Goal: Communication & Community: Participate in discussion

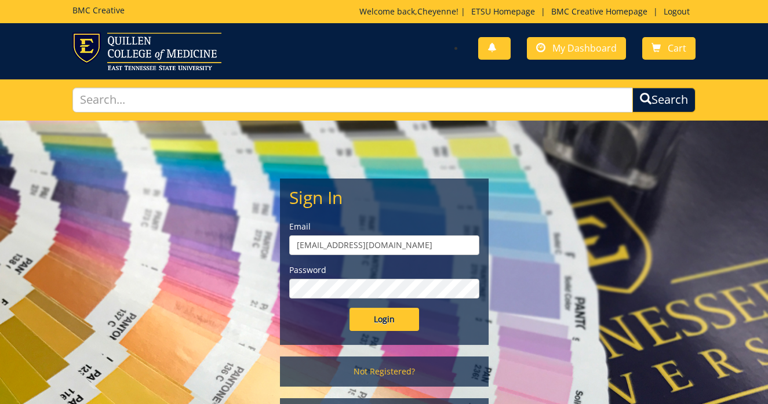
type input "fugatecm@etsu.edu"
click at [384, 319] on input "Login" at bounding box center [385, 319] width 70 height 23
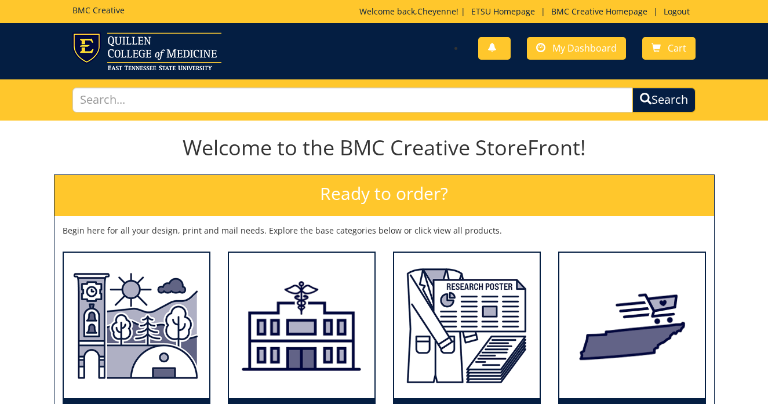
click at [598, 61] on div "You have no new notifications My Dashboard Cart" at bounding box center [544, 48] width 320 height 33
click at [596, 54] on link "My Dashboard" at bounding box center [576, 48] width 99 height 23
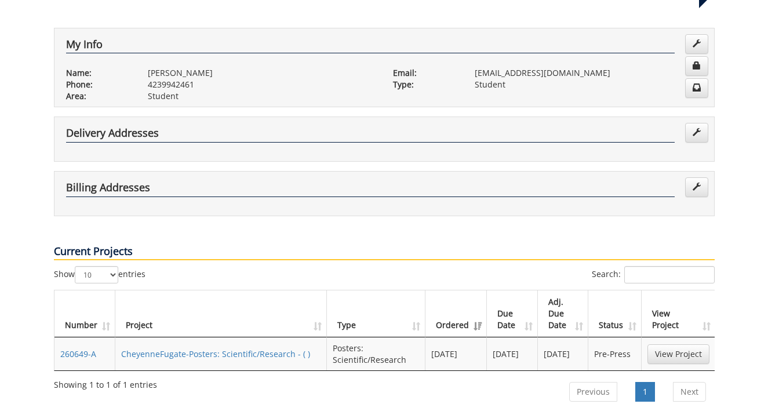
scroll to position [201, 0]
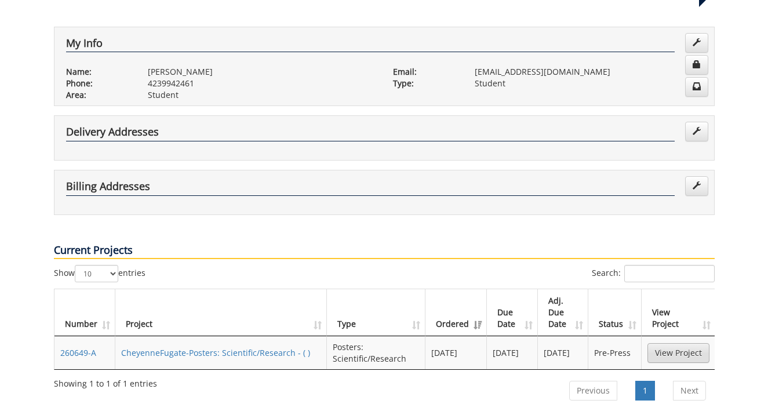
click at [677, 343] on link "View Project" at bounding box center [678, 353] width 62 height 20
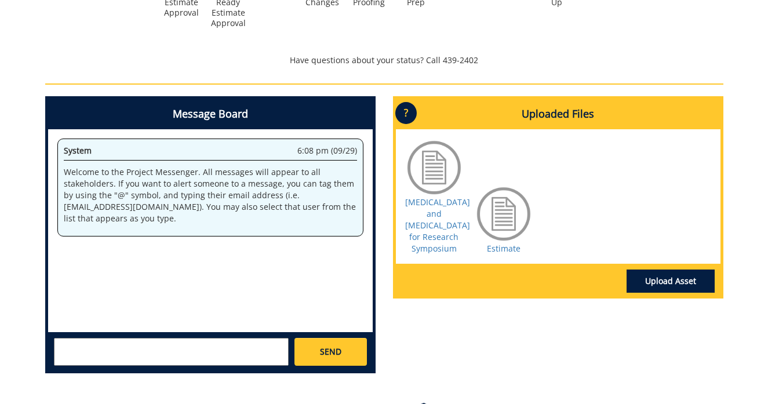
scroll to position [504, 0]
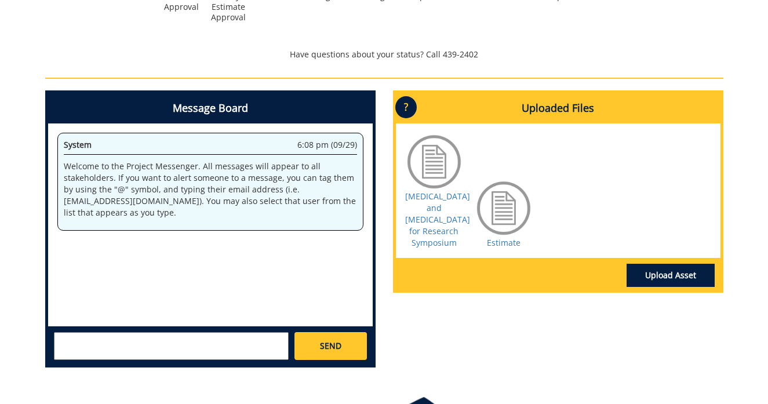
click at [172, 345] on textarea at bounding box center [171, 346] width 235 height 28
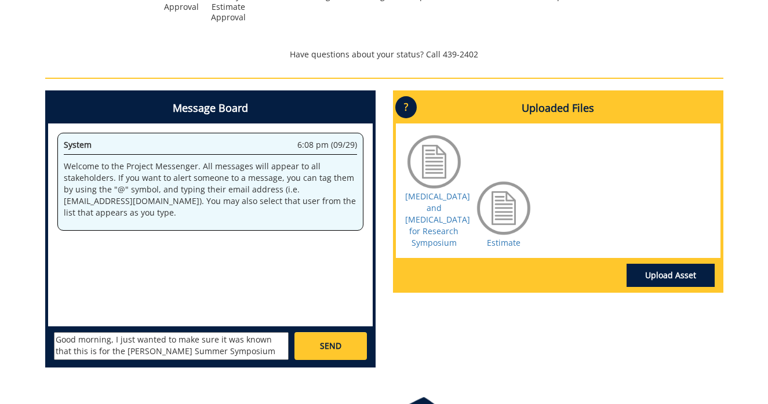
scroll to position [9, 0]
type textarea "Good morning, I just wanted to make sure it was known that this is for the [PER…"
click at [331, 346] on span "SEND" at bounding box center [330, 346] width 21 height 12
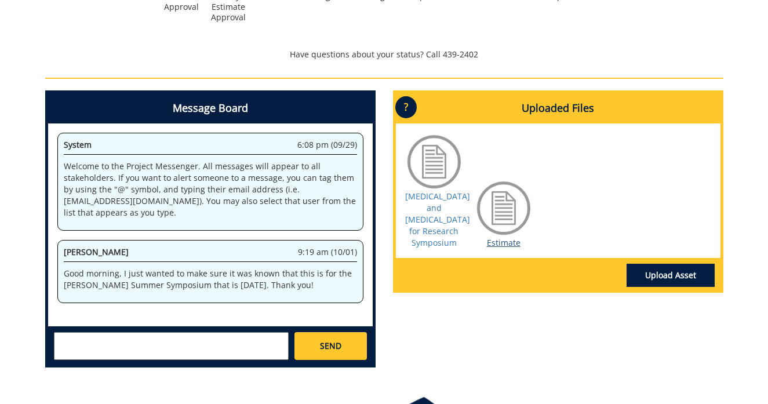
scroll to position [345, 0]
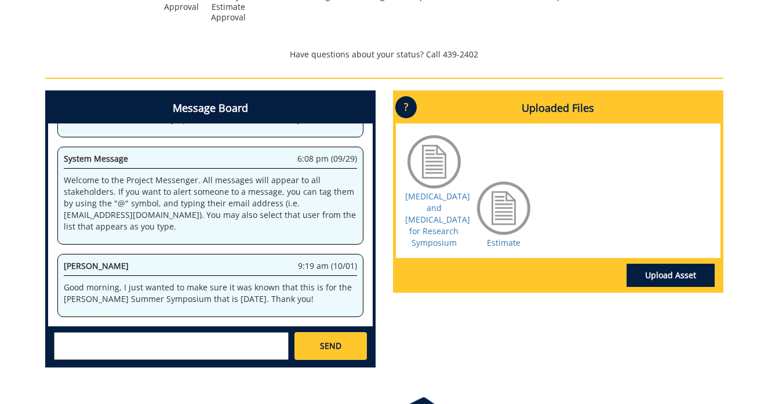
click at [514, 218] on div at bounding box center [504, 208] width 58 height 58
click at [503, 237] on link "Estimate" at bounding box center [504, 242] width 34 height 11
click at [647, 264] on link "Upload Asset" at bounding box center [671, 275] width 88 height 23
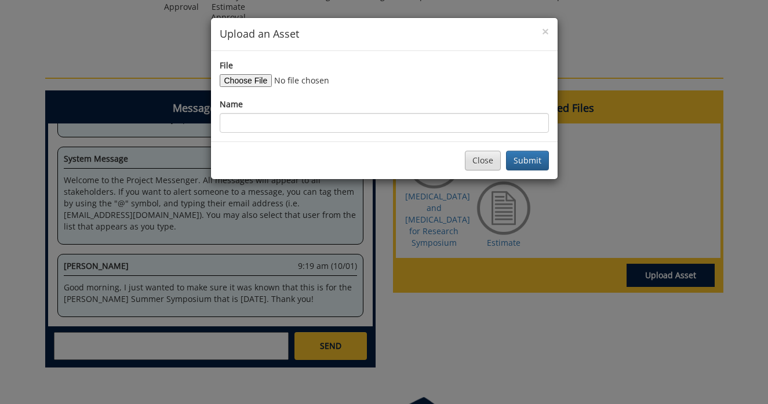
click at [481, 155] on button "Close" at bounding box center [483, 161] width 36 height 20
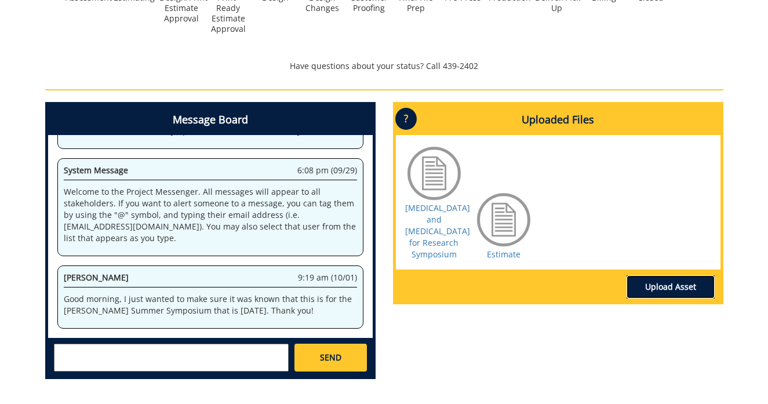
scroll to position [1783, 0]
click at [237, 333] on div "System 6:08 pm (09/29) Welcome to the Project Messenger. All messages will appe…" at bounding box center [210, 236] width 325 height 203
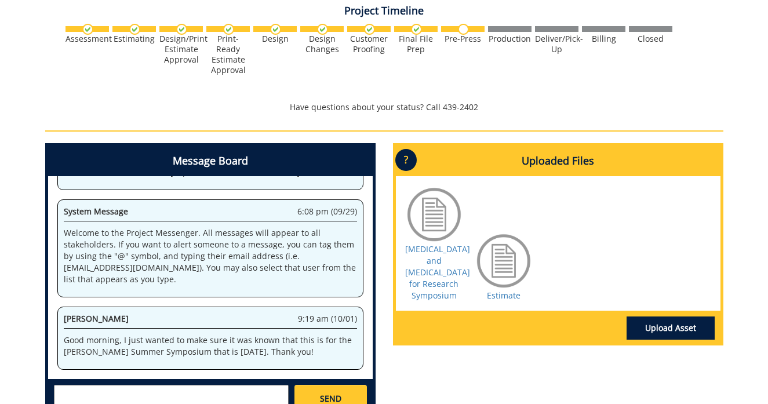
scroll to position [2142, 0]
click at [291, 53] on div at bounding box center [384, 50] width 640 height 50
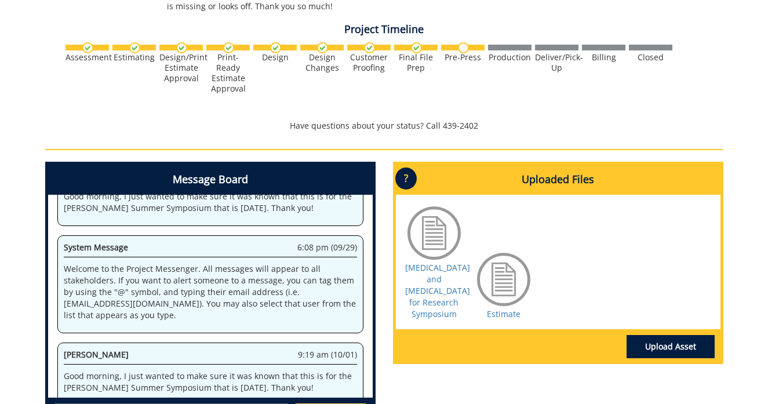
scroll to position [586, 0]
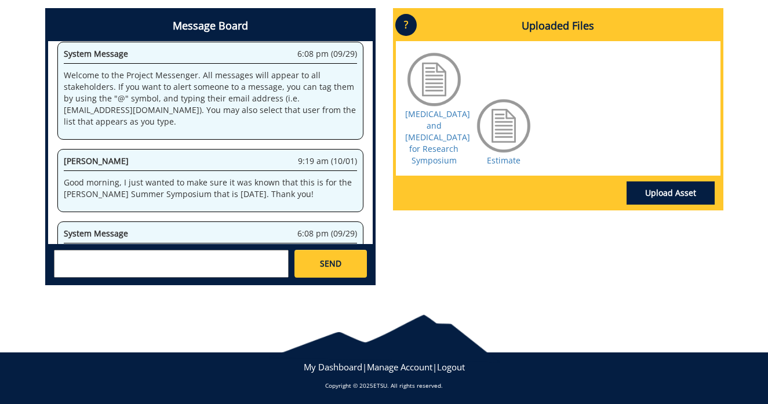
click at [474, 256] on div "Message Board System 6:08 pm (09/29) Welcome to the Project Messenger. All mess…" at bounding box center [385, 151] width 696 height 286
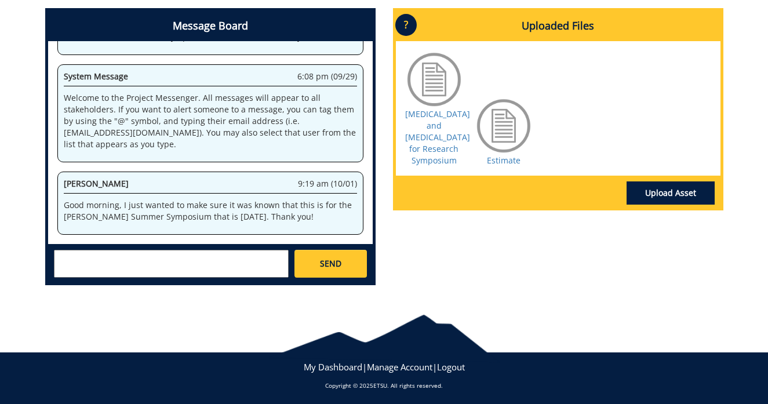
scroll to position [11845, 0]
click at [448, 274] on div "Message Board System 6:08 pm (09/29) Welcome to the Project Messenger. All mess…" at bounding box center [385, 151] width 696 height 286
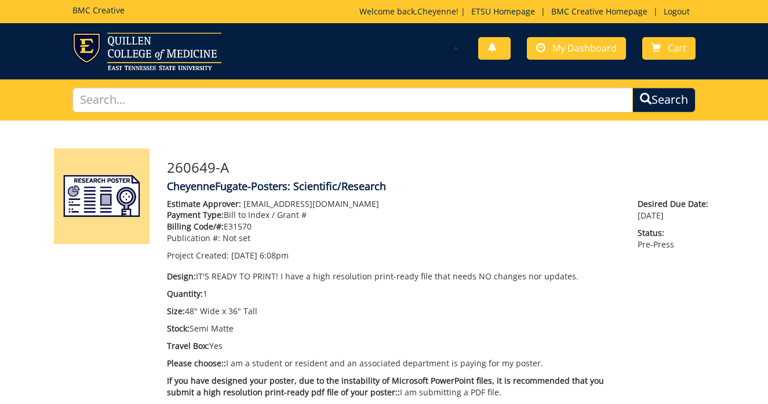
scroll to position [15798, 0]
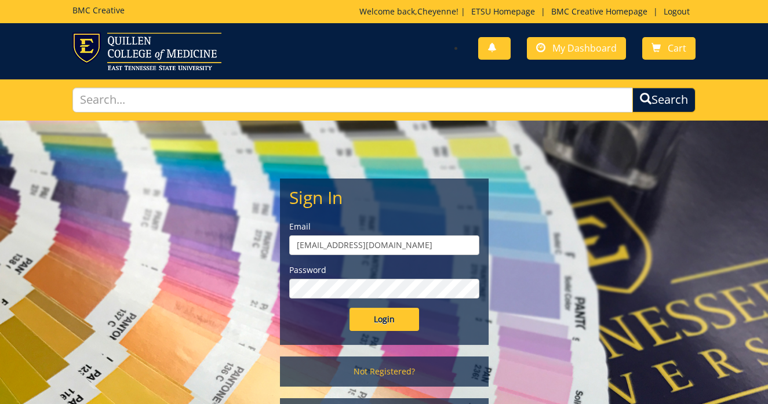
type input "fugatecm@etsu.edu"
click at [384, 319] on input "Login" at bounding box center [385, 319] width 70 height 23
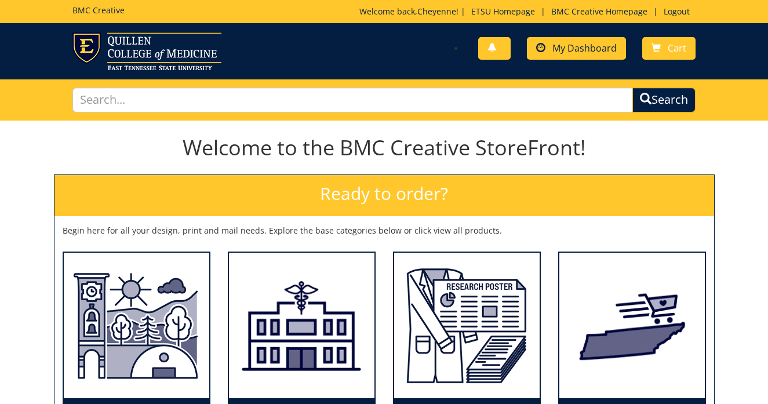
click at [576, 43] on span "My Dashboard" at bounding box center [584, 48] width 64 height 13
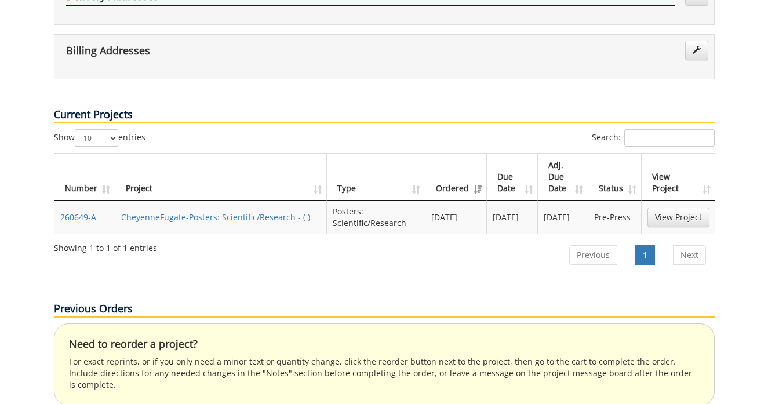
scroll to position [336, 0]
click at [612, 201] on td "Pre-Press" at bounding box center [614, 217] width 53 height 33
click at [663, 208] on link "View Project" at bounding box center [678, 218] width 62 height 20
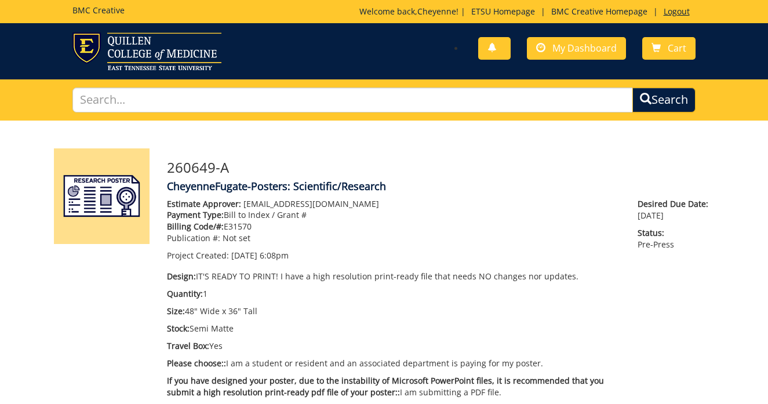
click at [680, 16] on link "Logout" at bounding box center [677, 11] width 38 height 11
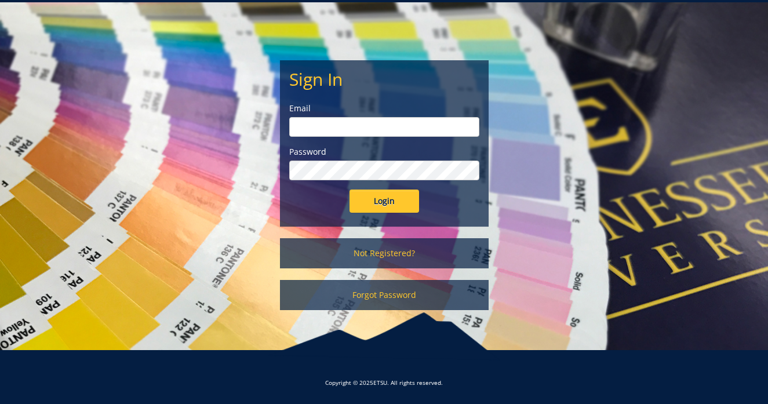
scroll to position [77, 0]
